Goal: Navigation & Orientation: Find specific page/section

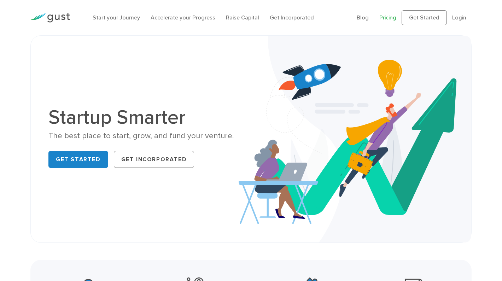
click at [393, 17] on link "Pricing" at bounding box center [387, 17] width 17 height 7
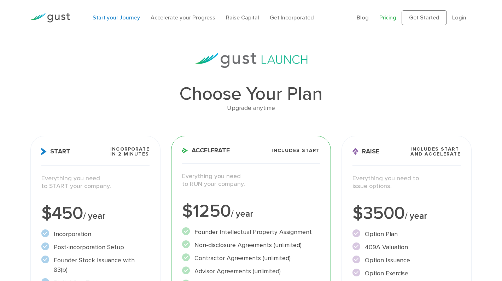
click at [113, 17] on link "Start your Journey" at bounding box center [116, 17] width 47 height 7
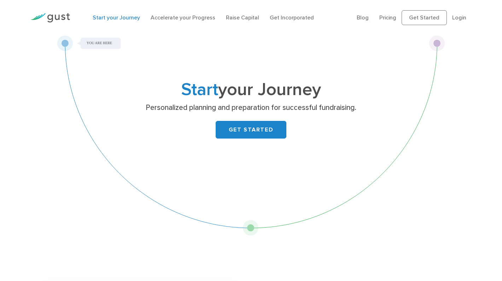
click at [60, 17] on img at bounding box center [50, 18] width 40 height 10
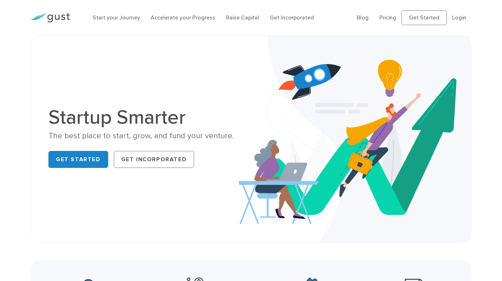
click at [63, 18] on img at bounding box center [50, 18] width 40 height 10
